Goal: Task Accomplishment & Management: Use online tool/utility

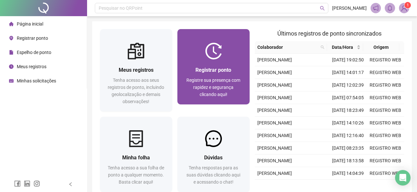
click at [210, 57] on img at bounding box center [213, 51] width 17 height 17
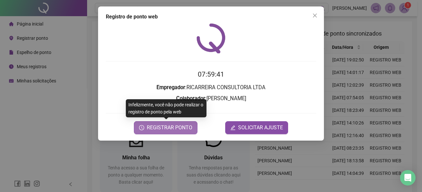
click at [173, 127] on span "REGISTRAR PONTO" at bounding box center [169, 128] width 45 height 8
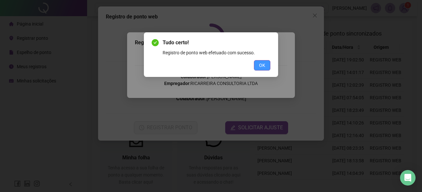
click at [257, 69] on button "OK" at bounding box center [262, 65] width 16 height 10
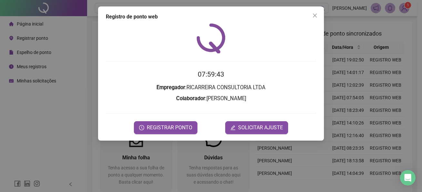
click at [316, 15] on icon "close" at bounding box center [314, 15] width 5 height 5
